Goal: Information Seeking & Learning: Learn about a topic

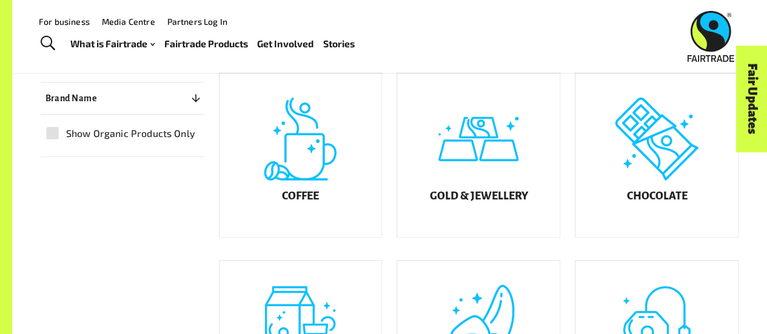
scroll to position [276, 0]
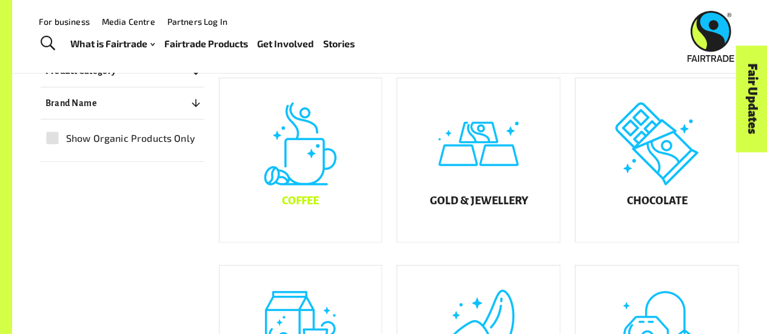
click at [306, 158] on div "Coffee" at bounding box center [301, 160] width 163 height 164
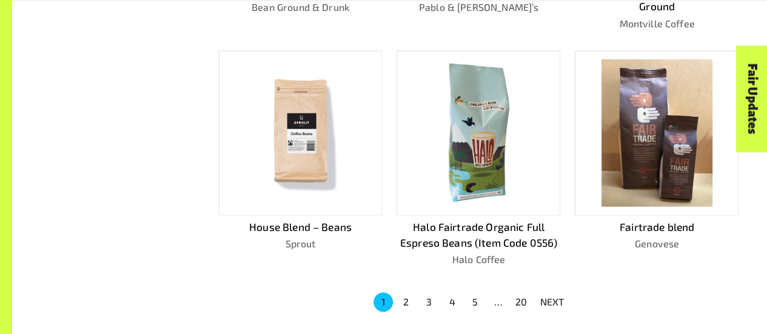
scroll to position [804, 0]
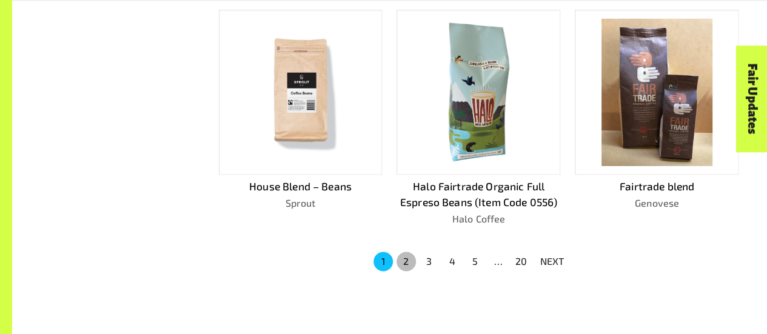
click at [401, 252] on button "2" at bounding box center [406, 261] width 19 height 19
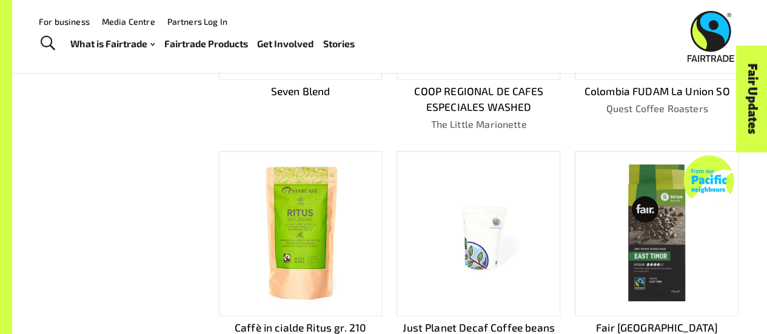
scroll to position [425, 0]
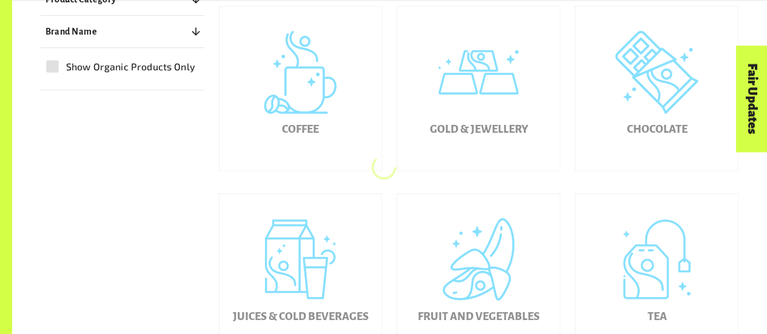
scroll to position [349, 0]
click at [670, 105] on div "Chocolate" at bounding box center [657, 87] width 163 height 164
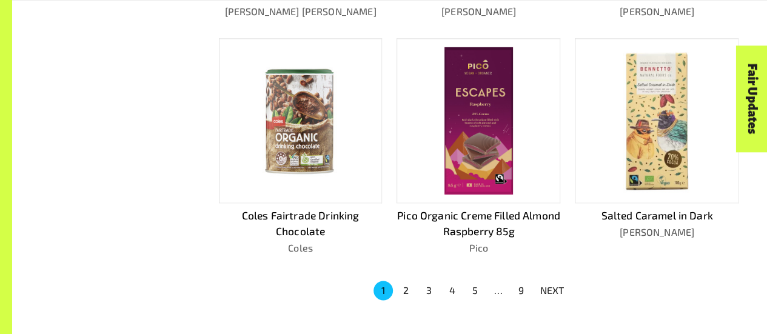
scroll to position [807, 0]
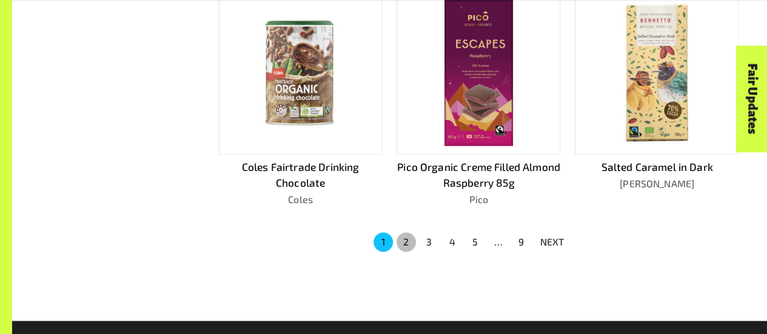
click at [408, 237] on button "2" at bounding box center [406, 241] width 19 height 19
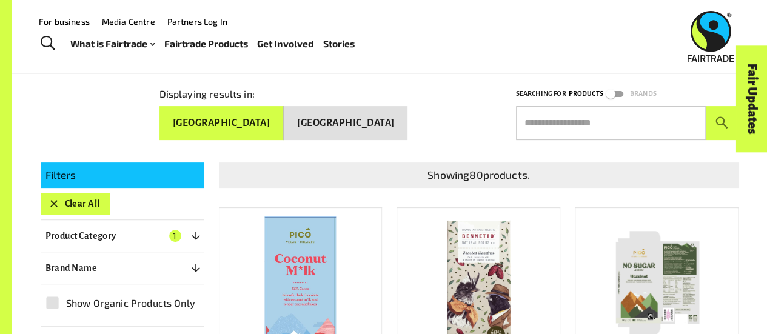
scroll to position [131, 0]
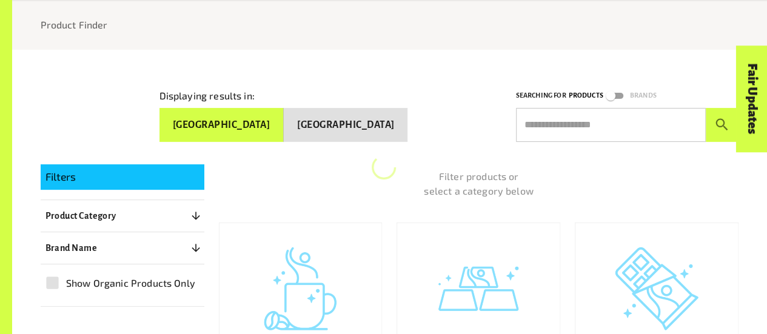
scroll to position [349, 0]
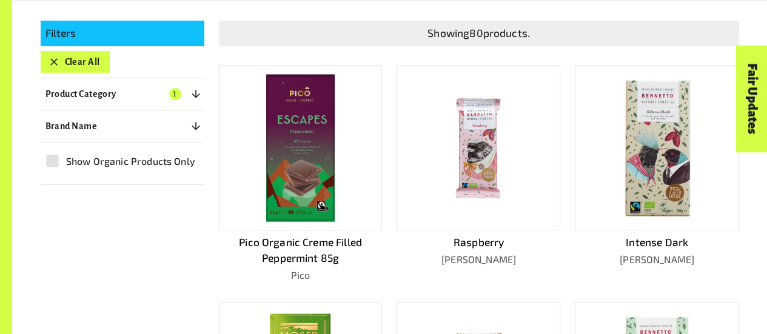
scroll to position [269, 0]
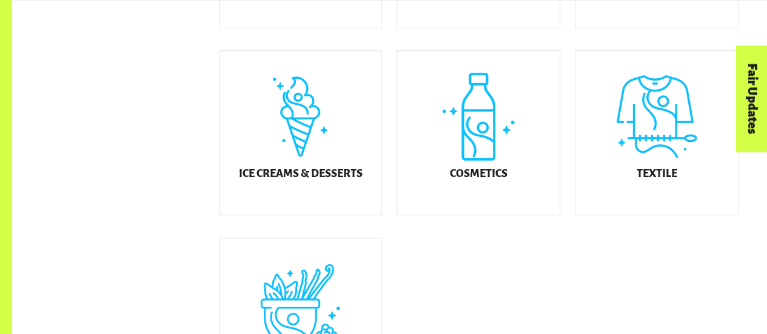
scroll to position [678, 0]
click at [290, 161] on div "Ice Creams & Desserts" at bounding box center [301, 132] width 163 height 164
